Goal: Task Accomplishment & Management: Manage account settings

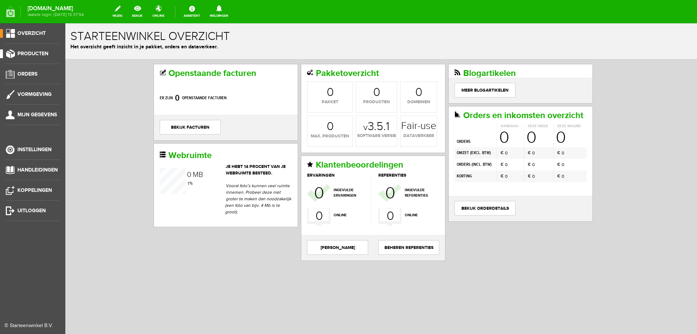
click at [27, 56] on span "Producten" at bounding box center [32, 53] width 31 height 6
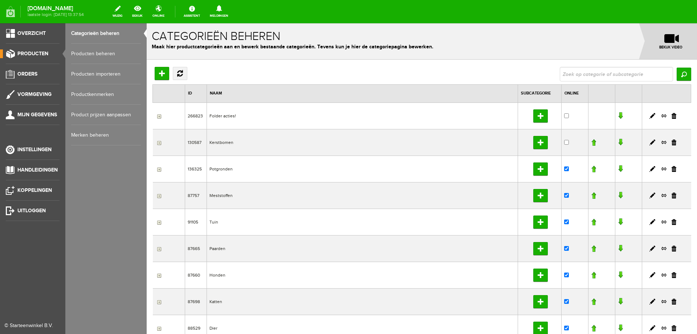
click at [82, 53] on link "Producten beheren" at bounding box center [106, 54] width 70 height 20
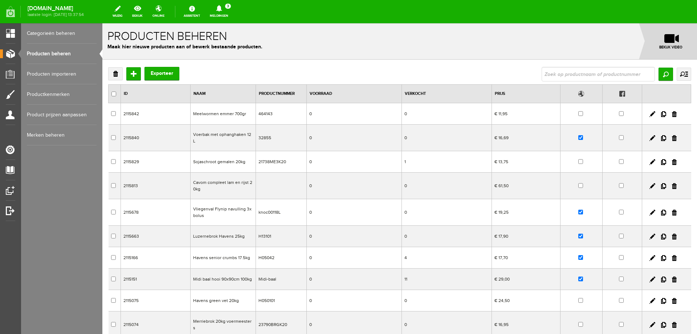
click at [545, 76] on input "text" at bounding box center [598, 74] width 113 height 15
type input "ratten"
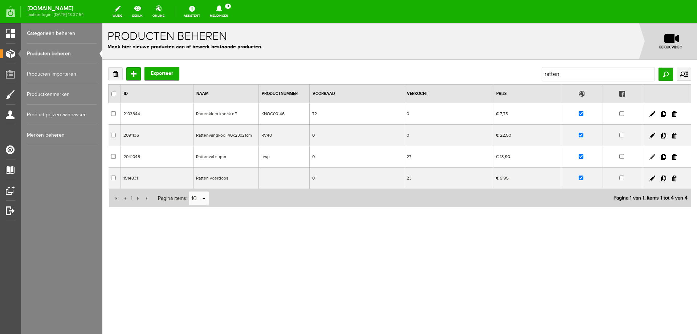
click at [650, 156] on link at bounding box center [653, 157] width 6 height 6
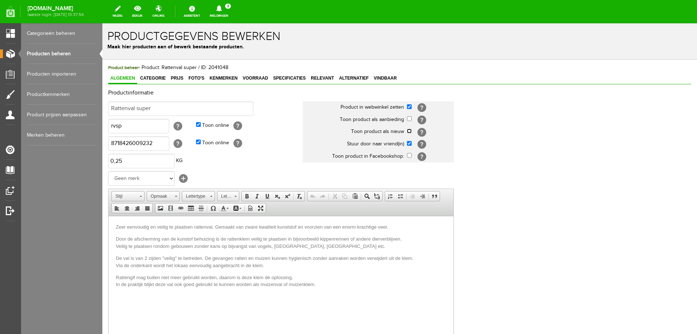
click at [408, 131] on input "checkbox" at bounding box center [409, 131] width 5 height 5
checkbox input "true"
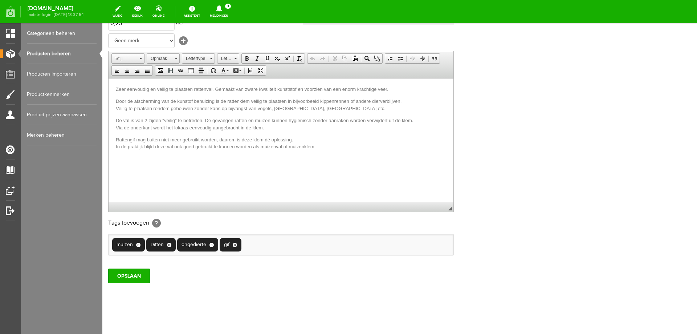
scroll to position [141, 0]
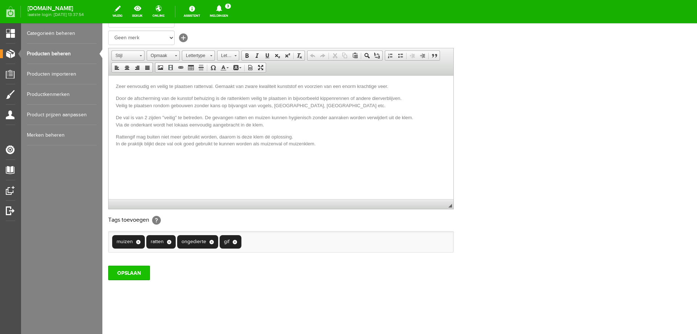
click at [135, 272] on input "OPSLAAN" at bounding box center [129, 272] width 42 height 15
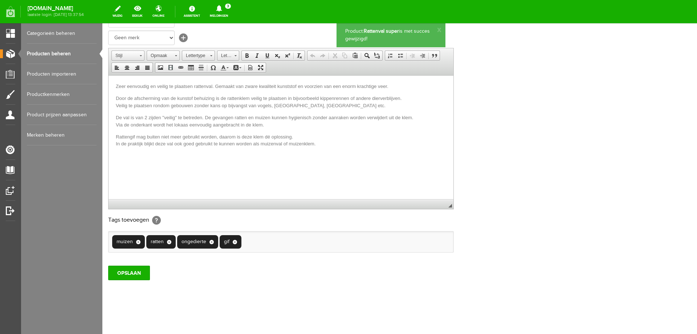
scroll to position [0, 0]
click at [50, 55] on link "Producten beheren" at bounding box center [62, 54] width 70 height 20
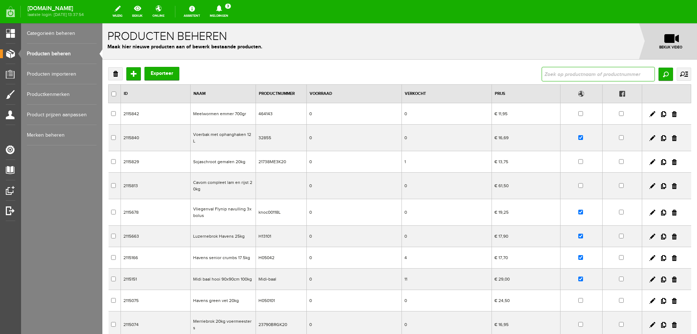
click at [574, 75] on input "text" at bounding box center [598, 74] width 113 height 15
type input "adtab"
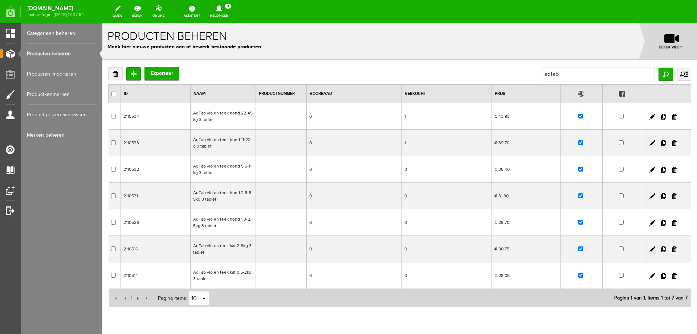
click at [468, 249] on td "0" at bounding box center [447, 249] width 90 height 27
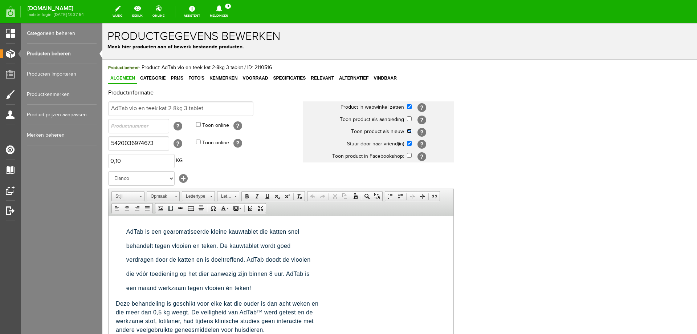
click at [410, 131] on input "checkbox" at bounding box center [409, 131] width 5 height 5
checkbox input "false"
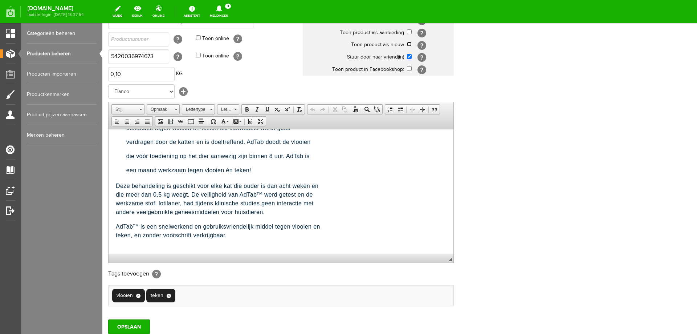
scroll to position [141, 0]
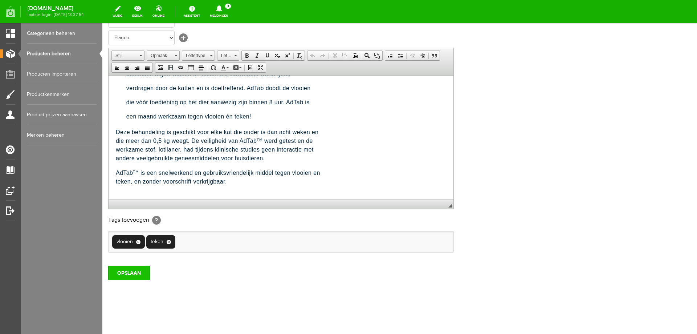
click at [133, 270] on input "OPSLAAN" at bounding box center [129, 272] width 42 height 15
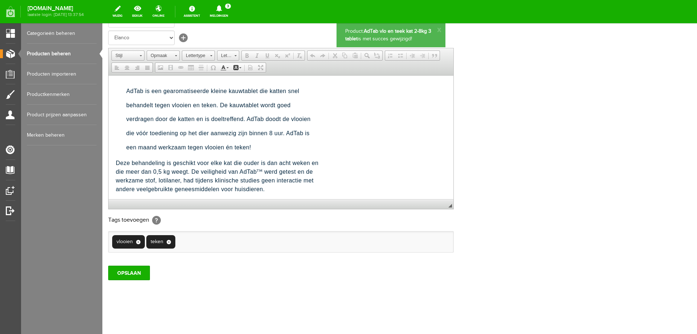
scroll to position [0, 0]
